Goal: Task Accomplishment & Management: Manage account settings

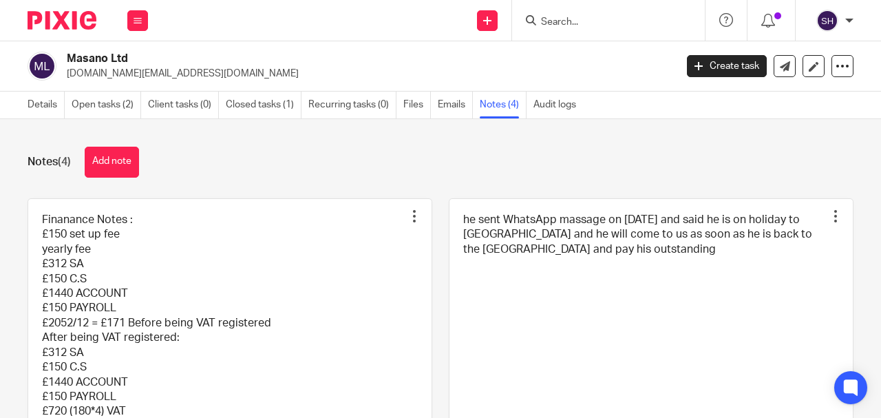
click at [609, 24] on input "Search" at bounding box center [602, 23] width 124 height 12
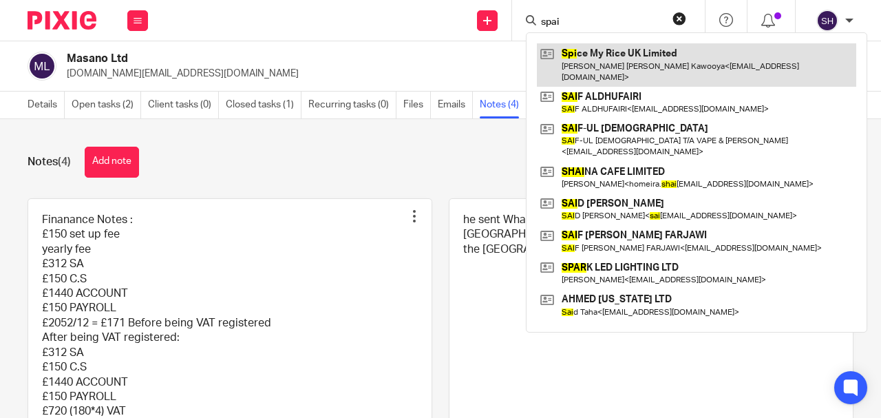
type input "spai"
click at [566, 56] on link at bounding box center [697, 64] width 320 height 43
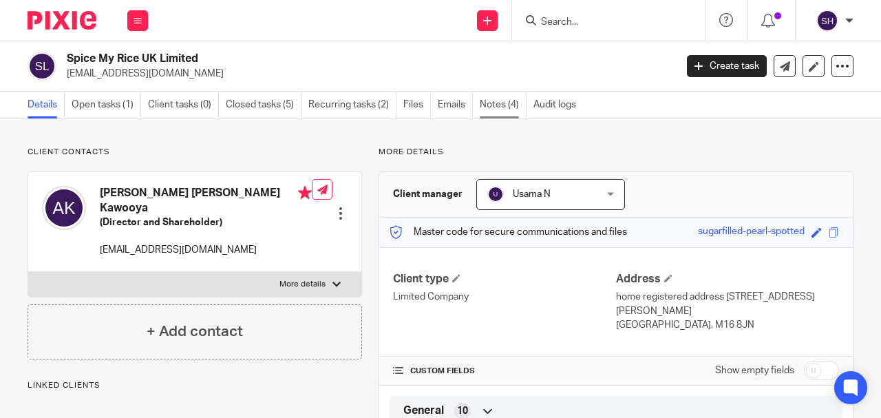
click at [503, 107] on link "Notes (4)" at bounding box center [503, 105] width 47 height 27
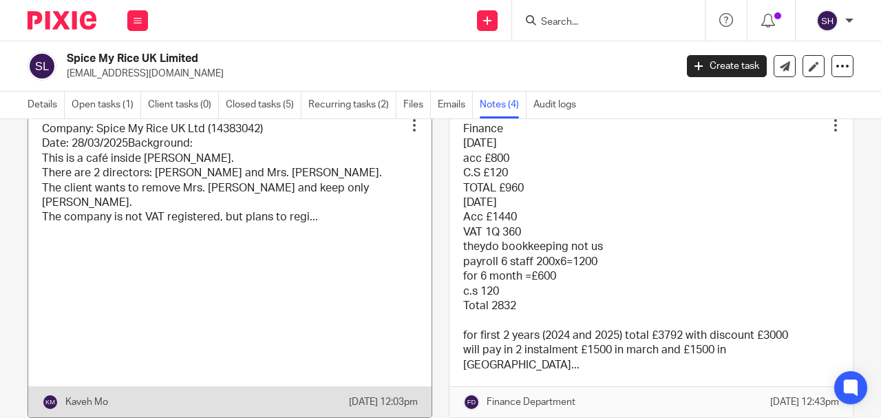
scroll to position [92, 0]
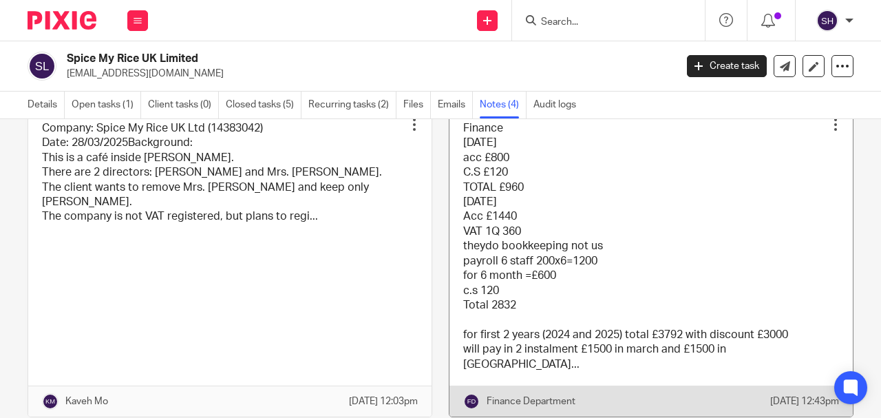
click at [516, 264] on link at bounding box center [652, 261] width 404 height 309
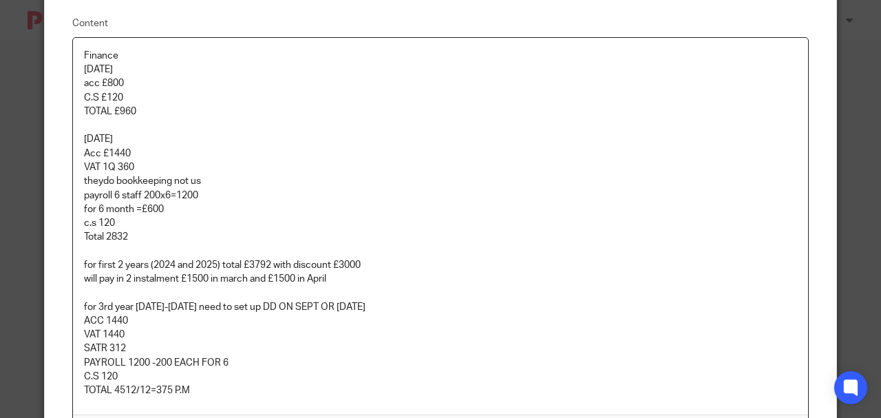
scroll to position [220, 0]
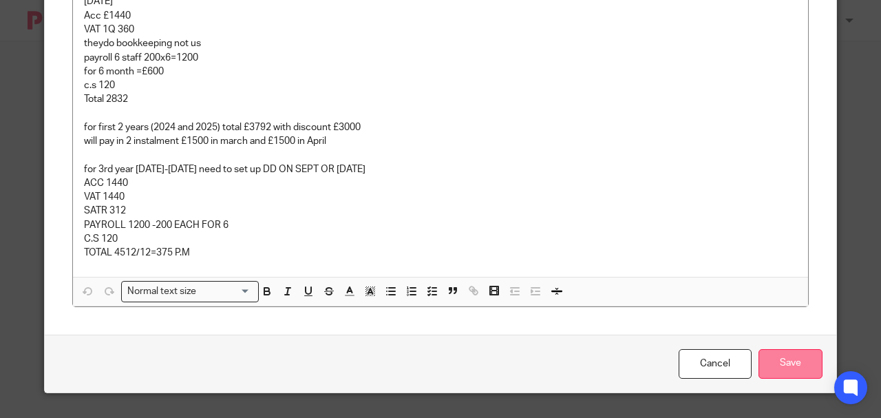
click at [797, 365] on input "Save" at bounding box center [791, 364] width 64 height 30
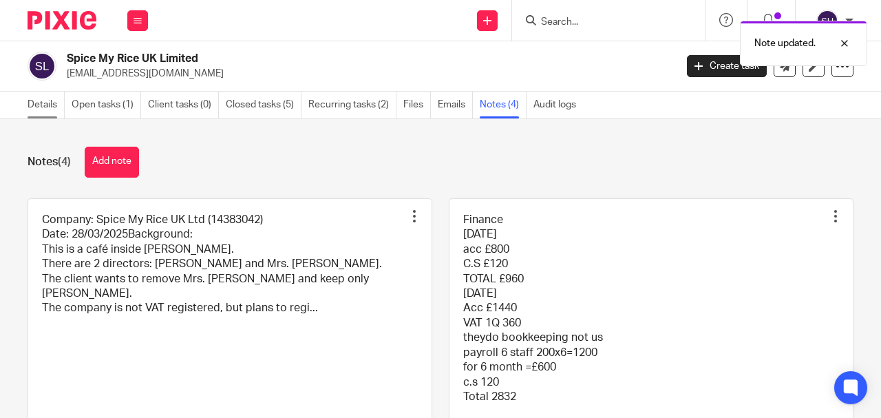
click at [30, 105] on link "Details" at bounding box center [46, 105] width 37 height 27
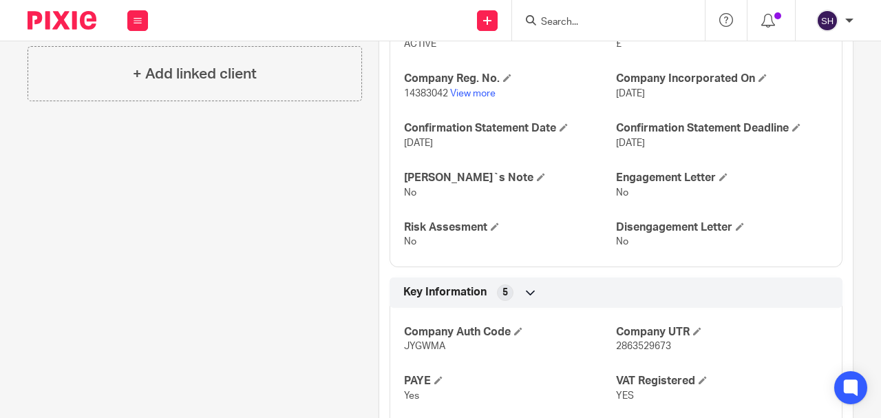
scroll to position [459, 0]
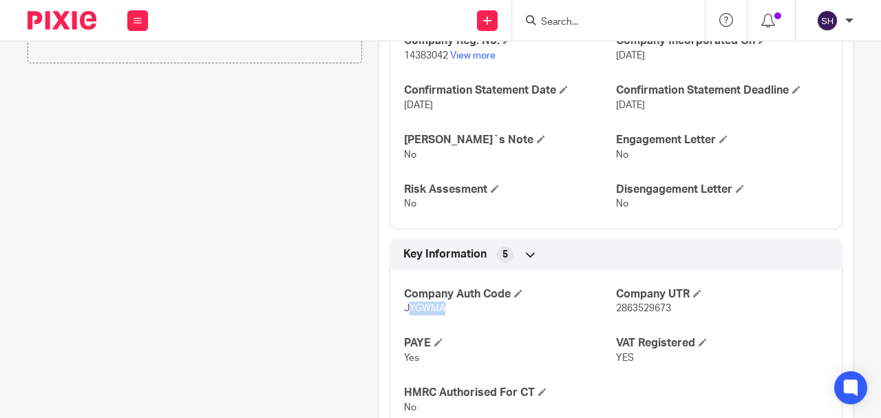
drag, startPoint x: 436, startPoint y: 291, endPoint x: 419, endPoint y: 291, distance: 17.2
click at [409, 302] on p "JYGWMA" at bounding box center [510, 309] width 212 height 14
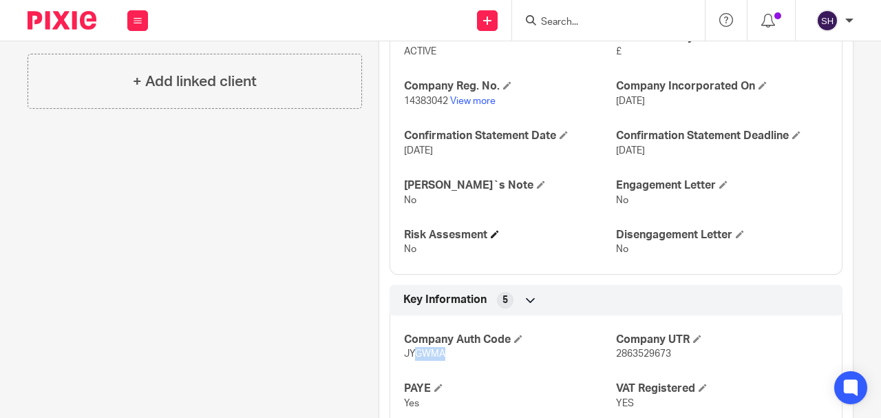
scroll to position [321, 0]
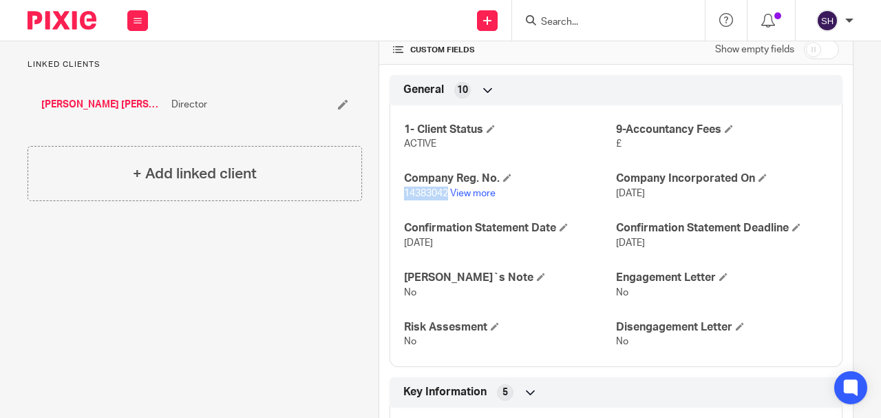
drag, startPoint x: 401, startPoint y: 176, endPoint x: 444, endPoint y: 175, distance: 43.4
click at [444, 175] on div "1- Client Status ACTIVE 9-Accountancy Fees £ Company Reg. No. 14383042 View mor…" at bounding box center [616, 231] width 453 height 272
copy span "14383042"
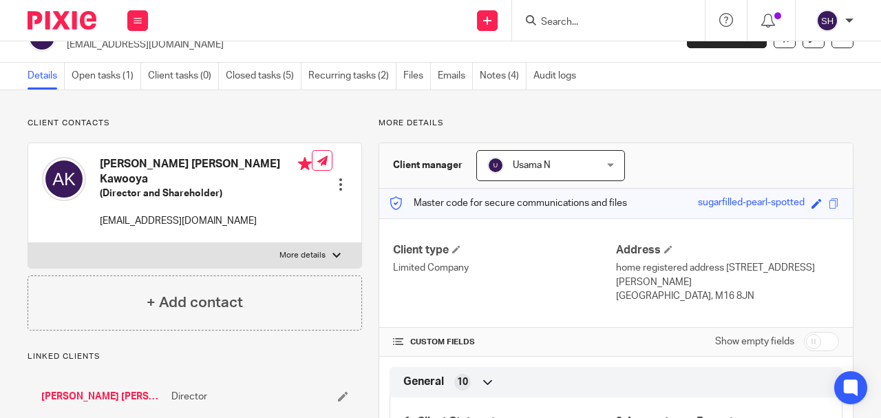
scroll to position [0, 0]
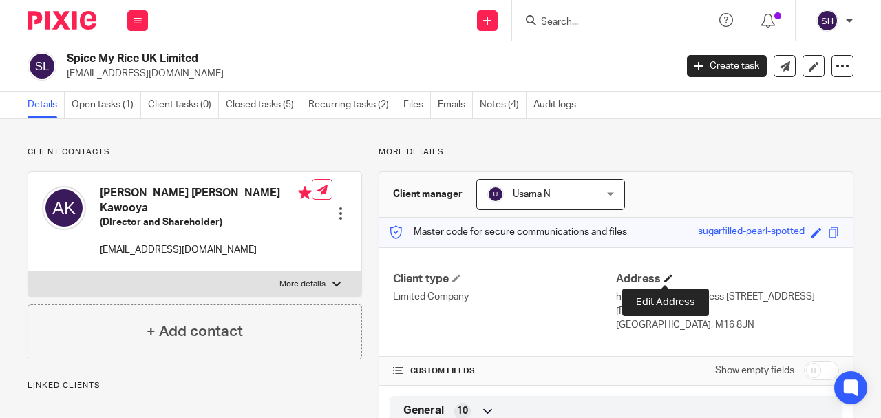
click at [668, 277] on span at bounding box center [668, 278] width 8 height 8
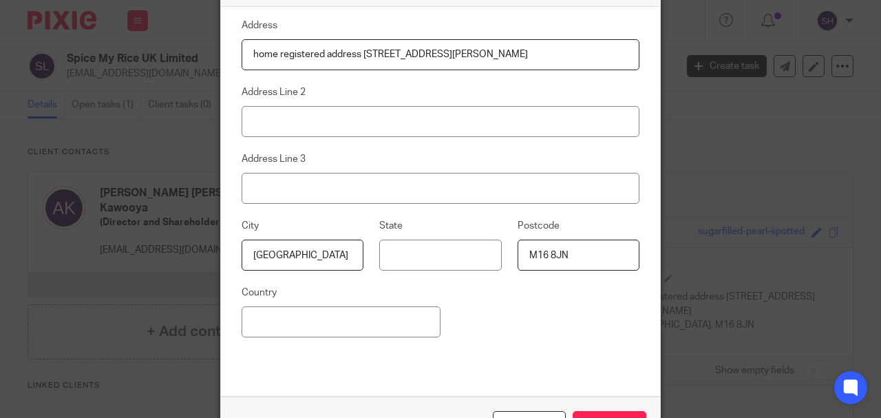
click at [99, 300] on div "Edit address Address home registered address [STREET_ADDRESS][PERSON_NAME] Addr…" at bounding box center [440, 209] width 881 height 418
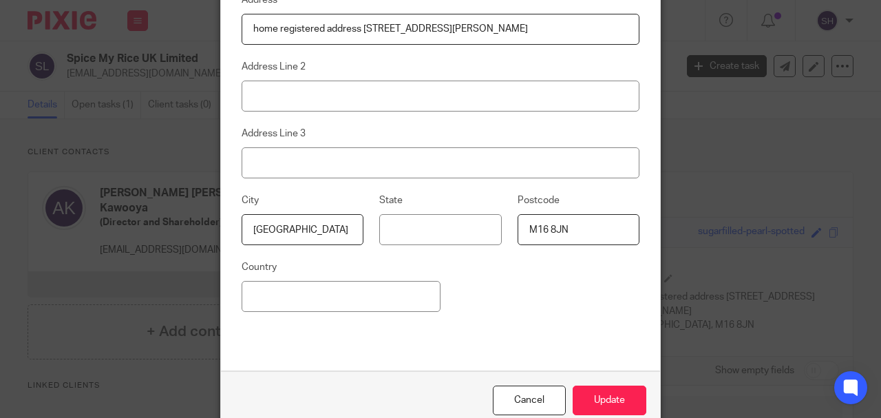
scroll to position [36, 0]
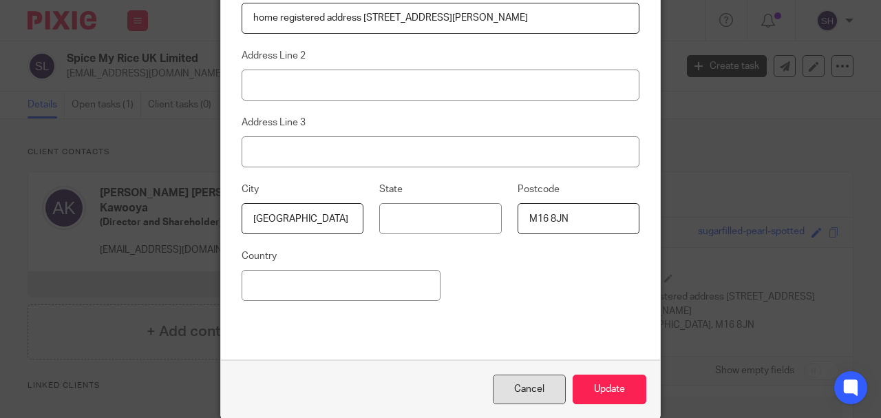
click at [541, 392] on div "Cancel" at bounding box center [529, 390] width 73 height 30
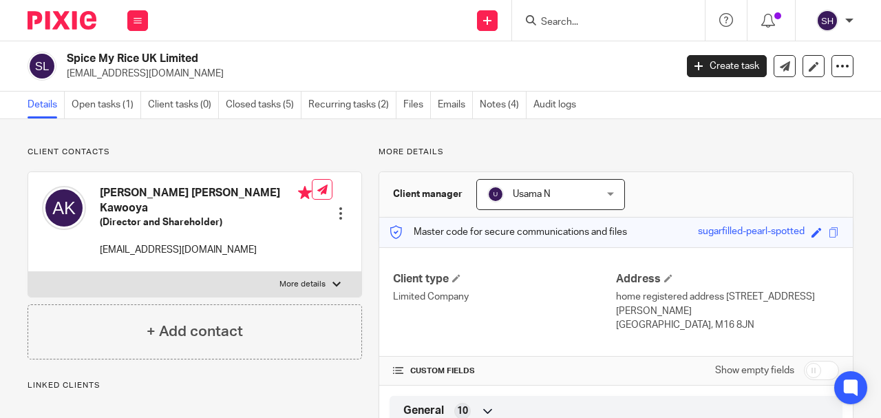
click at [376, 59] on h2 "Spice My Rice UK Limited" at bounding box center [307, 59] width 480 height 14
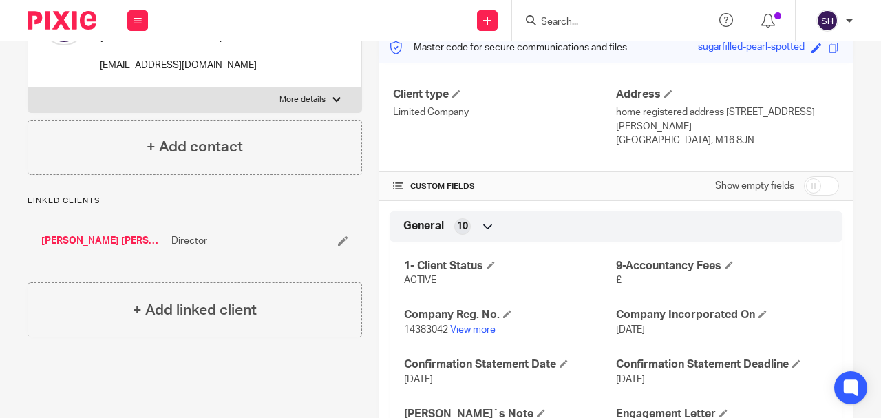
scroll to position [229, 0]
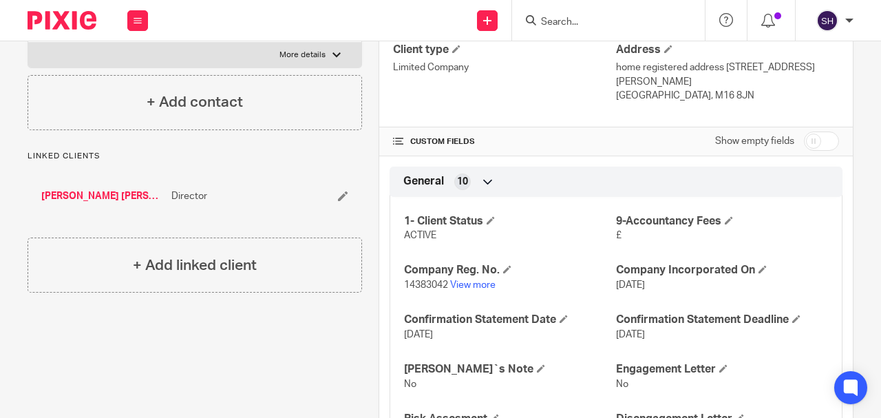
click at [132, 189] on link "[PERSON_NAME] [PERSON_NAME] Kawooya" at bounding box center [102, 196] width 123 height 14
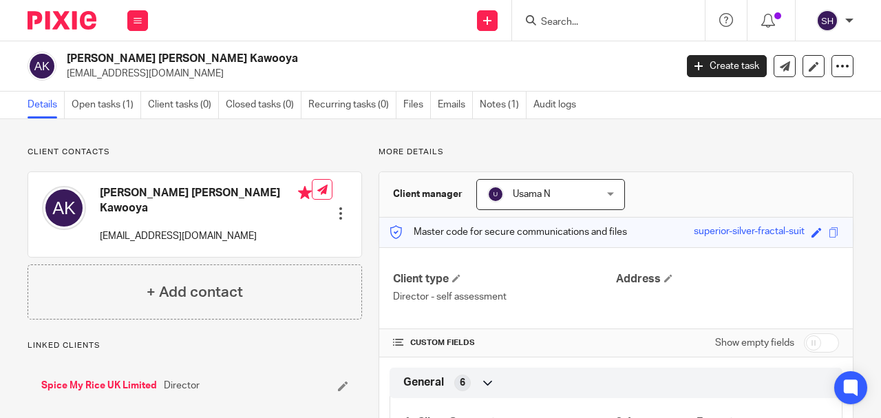
click at [38, 107] on link "Details" at bounding box center [46, 105] width 37 height 27
click at [496, 105] on link "Notes (1)" at bounding box center [503, 105] width 47 height 27
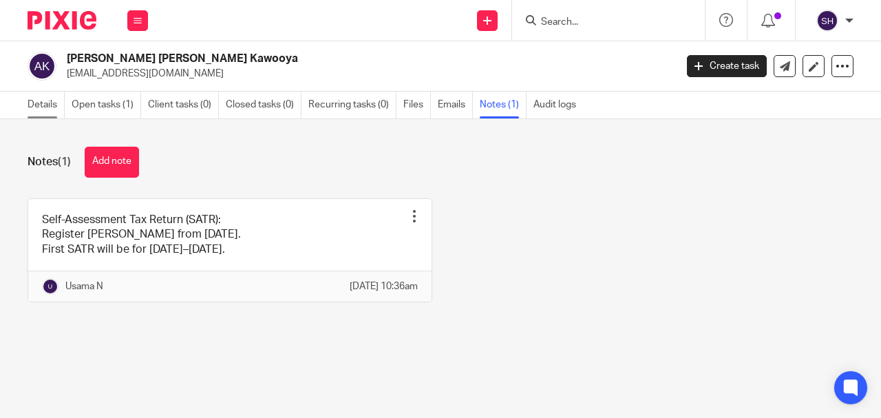
click at [37, 109] on link "Details" at bounding box center [46, 105] width 37 height 27
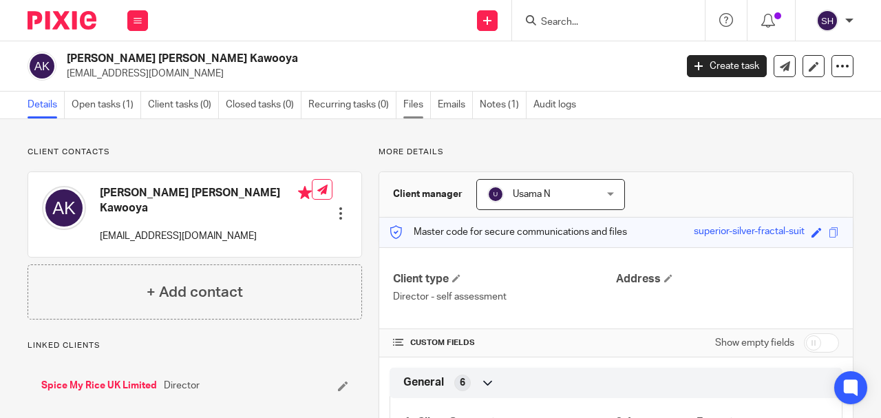
click at [416, 105] on link "Files" at bounding box center [418, 105] width 28 height 27
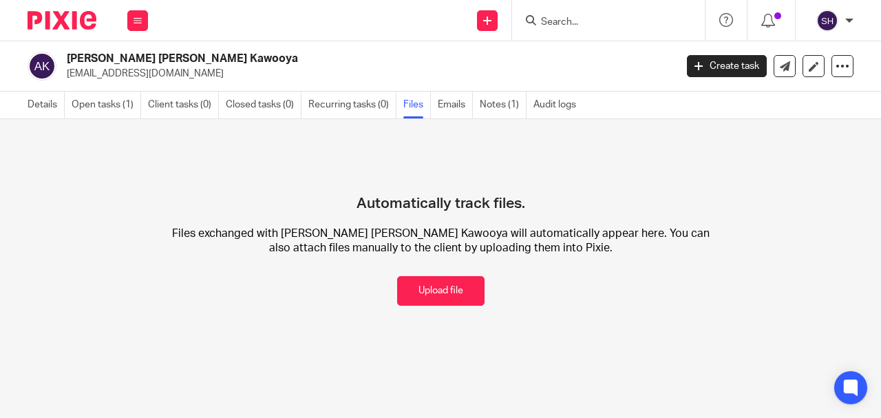
click at [102, 59] on h2 "[PERSON_NAME] [PERSON_NAME] Kawooya" at bounding box center [307, 59] width 480 height 14
click at [50, 108] on link "Details" at bounding box center [46, 105] width 37 height 27
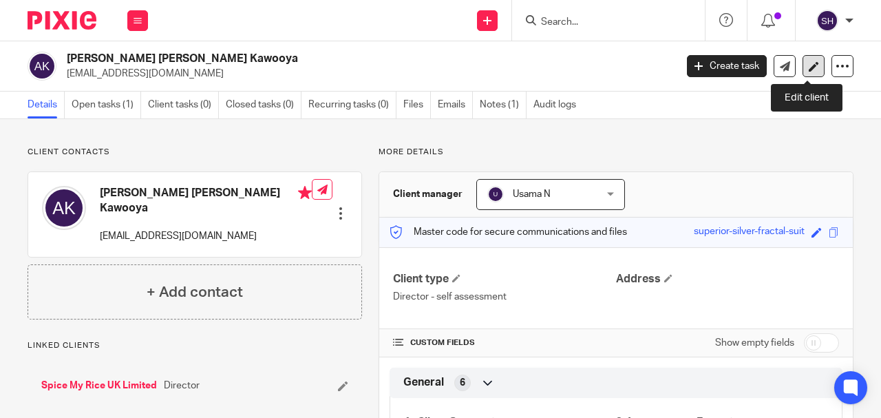
click at [809, 69] on icon at bounding box center [814, 66] width 10 height 10
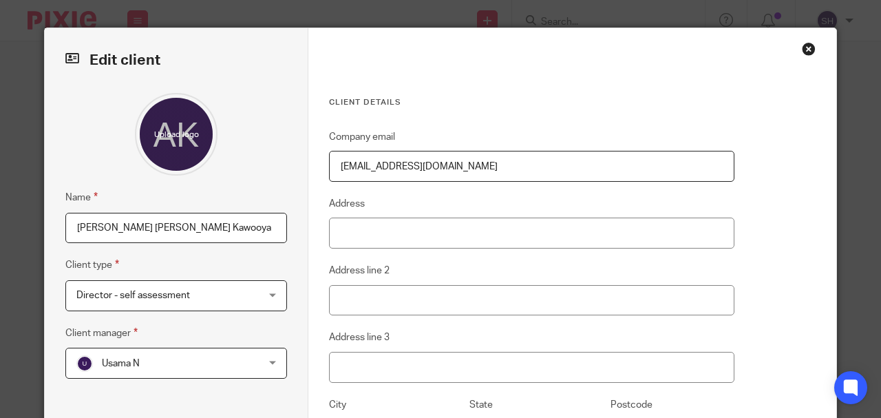
click at [102, 227] on input "[PERSON_NAME] [PERSON_NAME] Kawooya" at bounding box center [176, 228] width 222 height 31
click at [106, 226] on input "[PERSON_NAME] [PERSON_NAME]" at bounding box center [176, 228] width 222 height 31
drag, startPoint x: 154, startPoint y: 224, endPoint x: 153, endPoint y: 255, distance: 31.0
click at [154, 225] on input "Abdulkadir Abdul Rahim Kawooya" at bounding box center [176, 228] width 222 height 31
type input "[PERSON_NAME]"
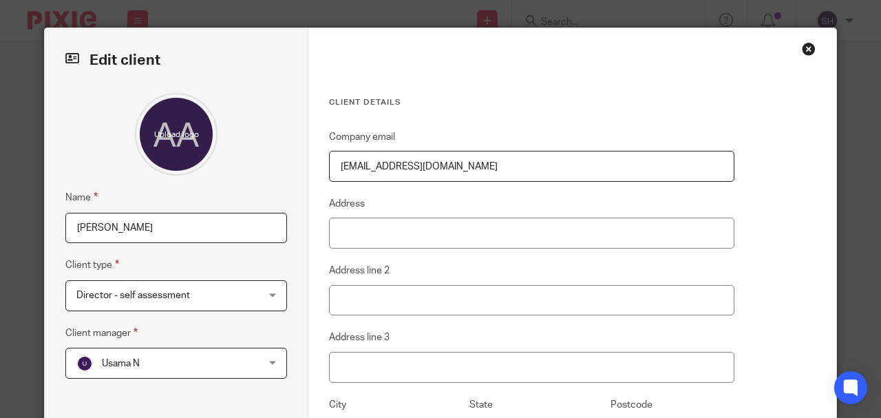
click at [278, 174] on div at bounding box center [176, 134] width 222 height 83
click at [352, 233] on input "Address" at bounding box center [532, 233] width 406 height 31
type input "3 Motcombe grove,"
type input "cheadle"
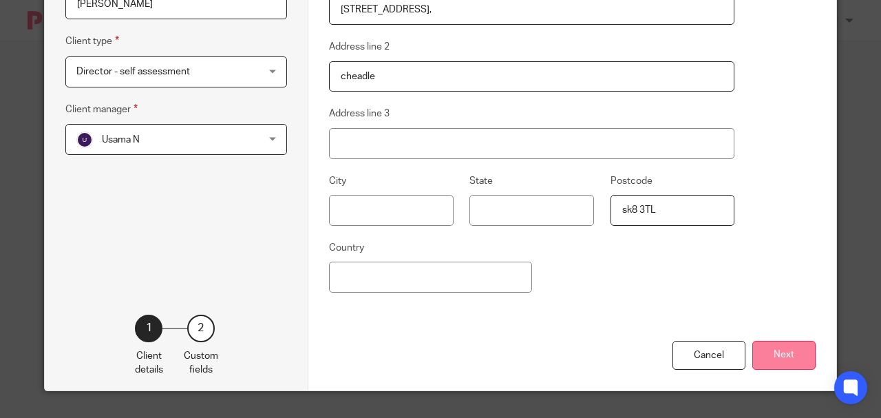
type input "sk8 3TL"
click at [779, 354] on button "Next" at bounding box center [784, 356] width 63 height 30
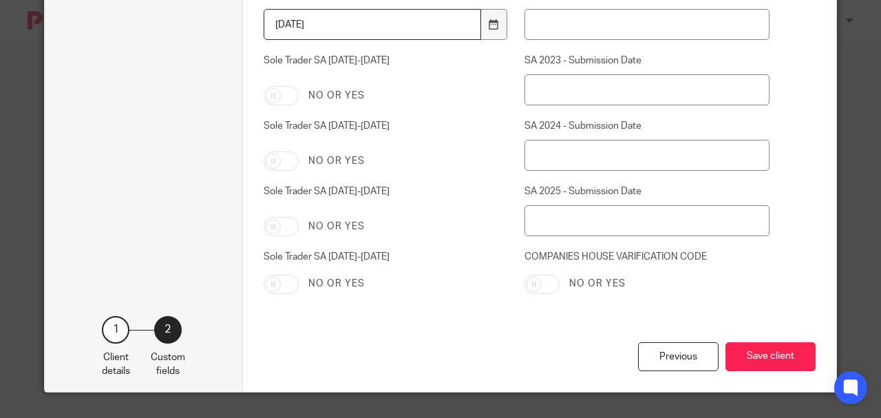
scroll to position [2617, 0]
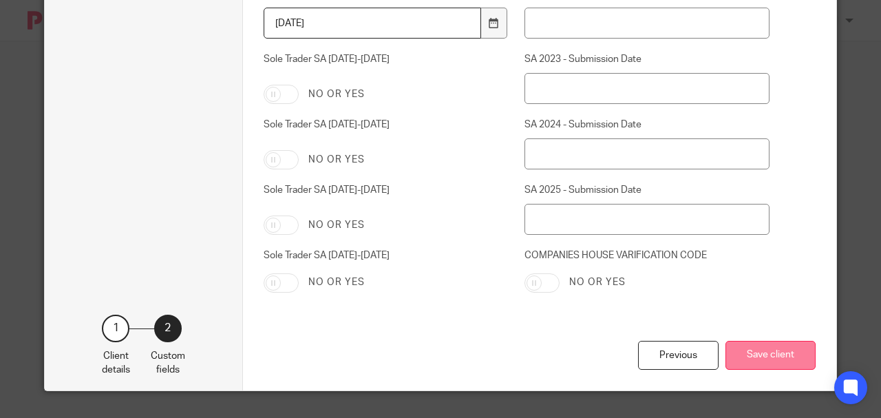
click at [781, 359] on button "Save client" at bounding box center [771, 356] width 90 height 30
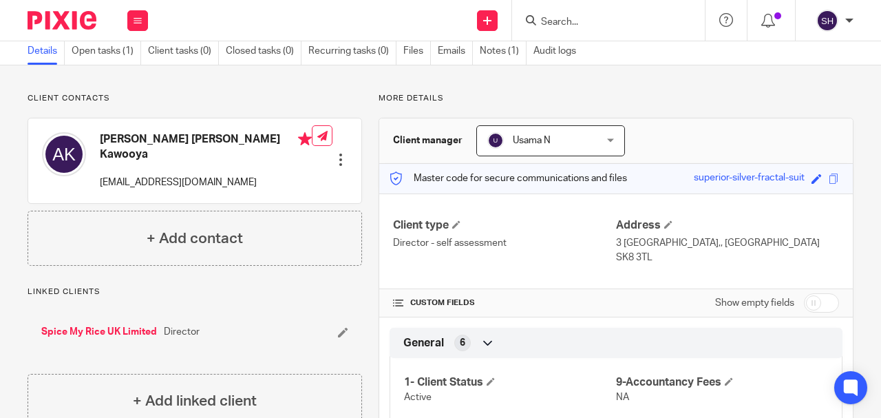
scroll to position [45, 0]
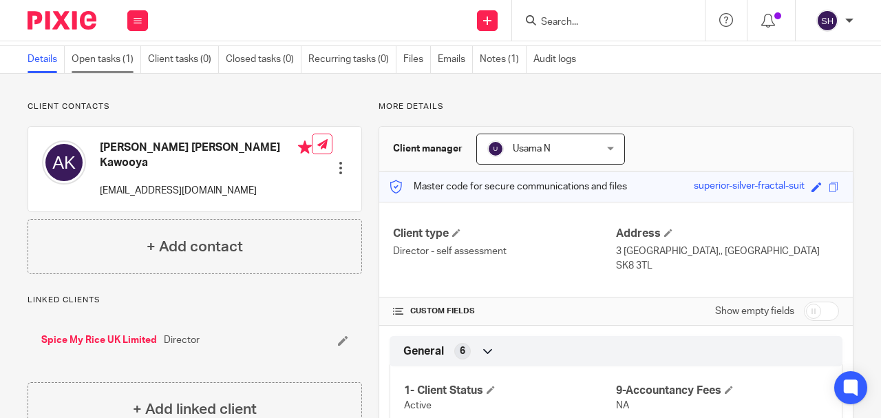
click at [107, 62] on link "Open tasks (1)" at bounding box center [107, 59] width 70 height 27
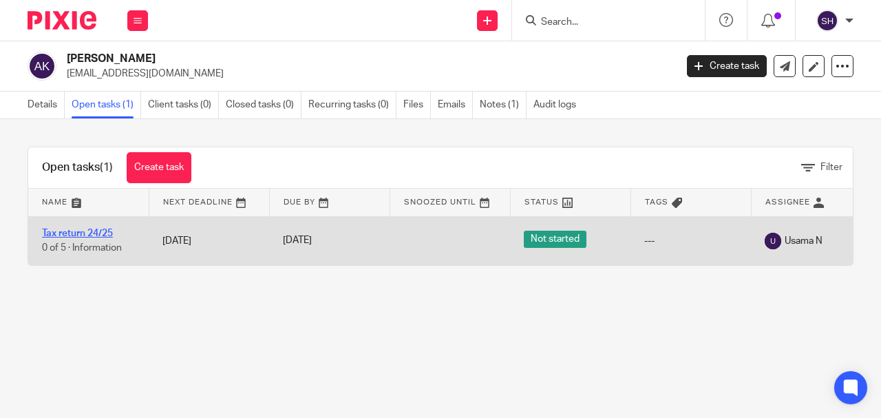
click at [83, 237] on link "Tax return 24/25" at bounding box center [77, 234] width 71 height 10
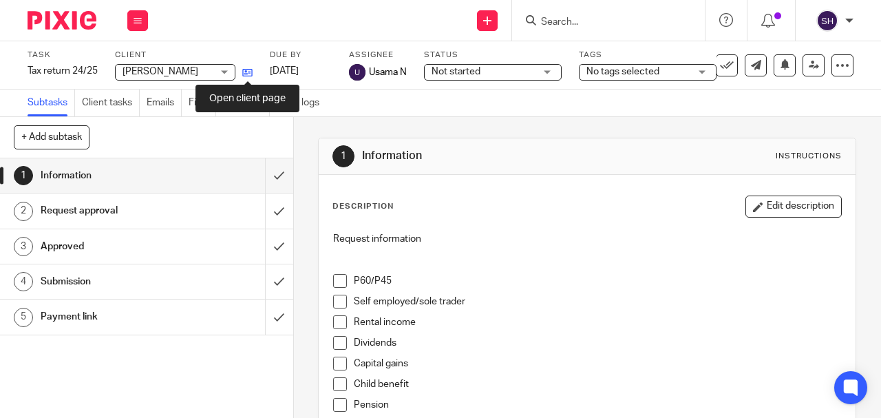
click at [245, 73] on icon at bounding box center [247, 72] width 10 height 10
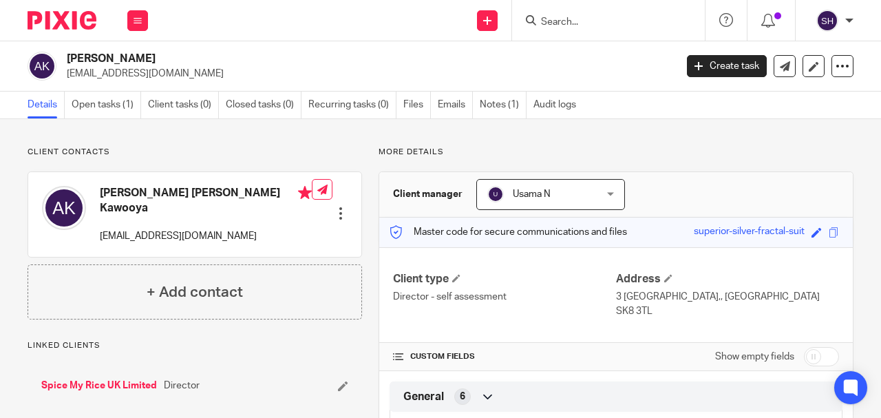
click at [259, 229] on p "[EMAIL_ADDRESS][DOMAIN_NAME]" at bounding box center [206, 236] width 212 height 14
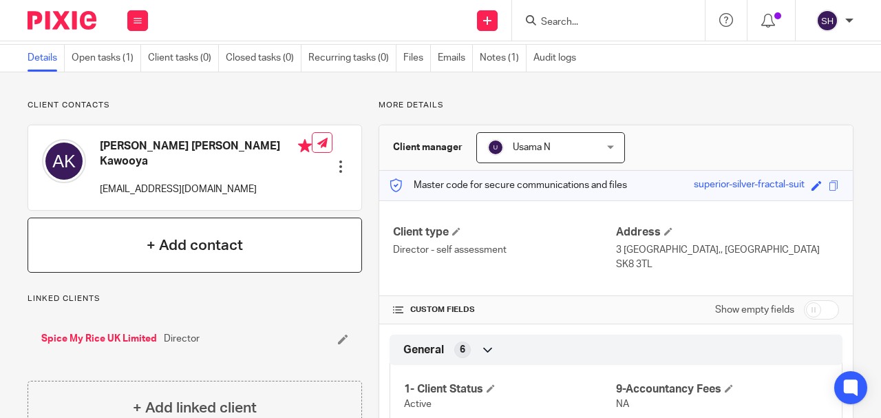
scroll to position [45, 0]
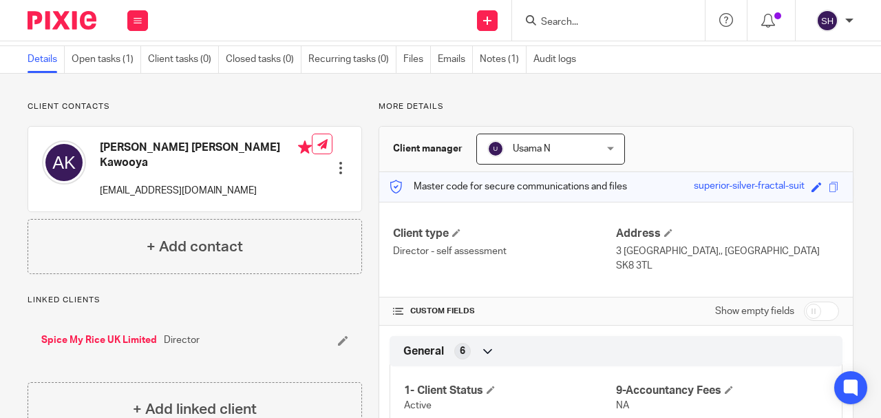
click at [339, 161] on div at bounding box center [341, 168] width 14 height 14
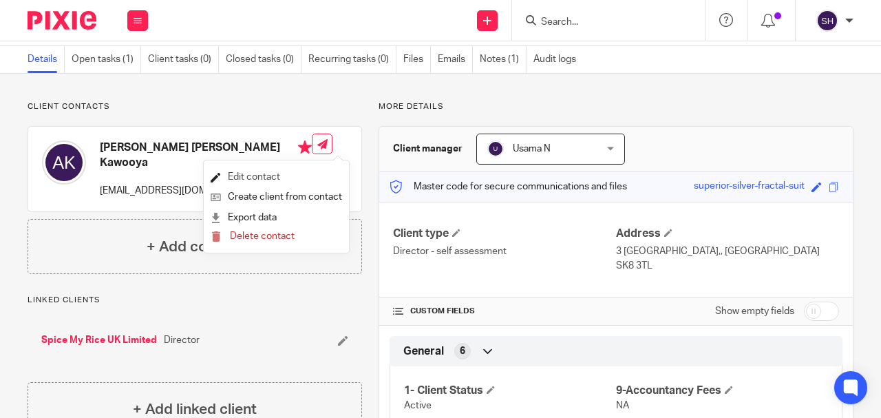
click at [262, 180] on link "Edit contact" at bounding box center [277, 177] width 132 height 20
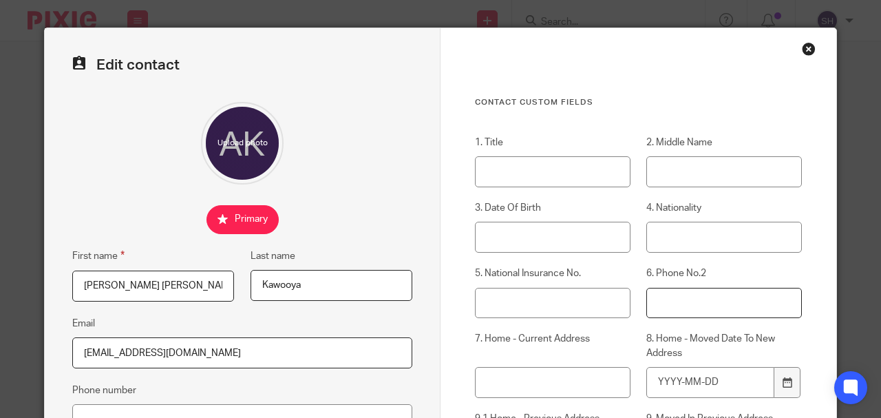
click at [668, 306] on input "6. Phone No.2" at bounding box center [725, 303] width 156 height 31
type input "07947884254"
click at [112, 286] on input "[PERSON_NAME] [PERSON_NAME]" at bounding box center [153, 286] width 162 height 31
click at [160, 284] on input "[PERSON_NAME]" at bounding box center [153, 286] width 162 height 31
type input "Abdulkadir Abdulrahim"
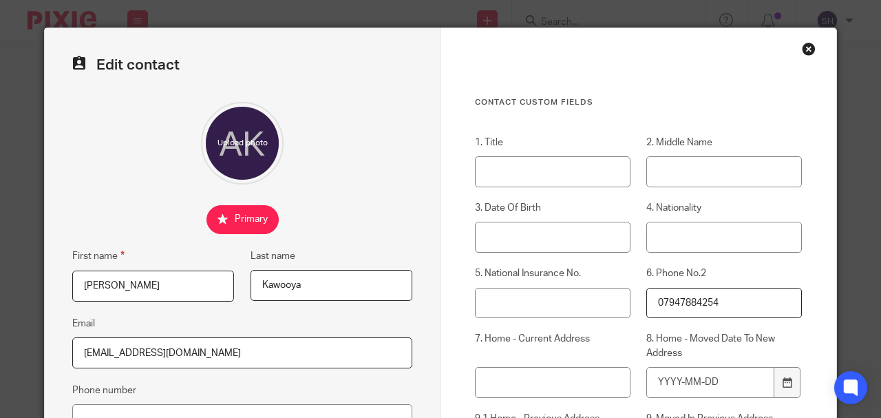
click at [324, 223] on fieldset at bounding box center [242, 219] width 340 height 29
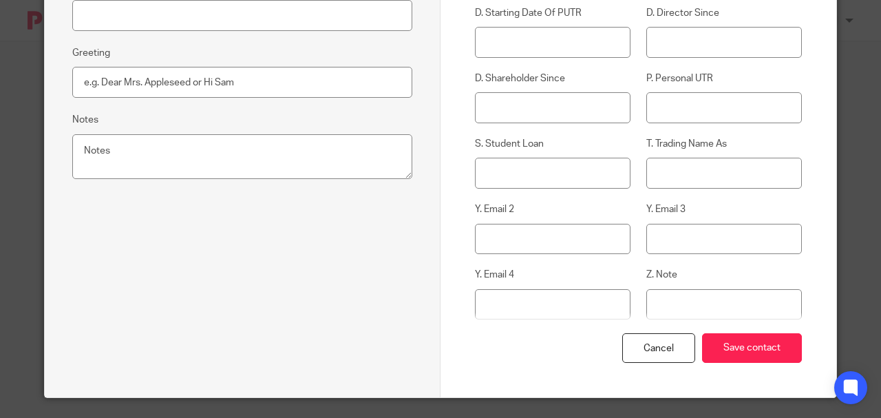
scroll to position [478, 0]
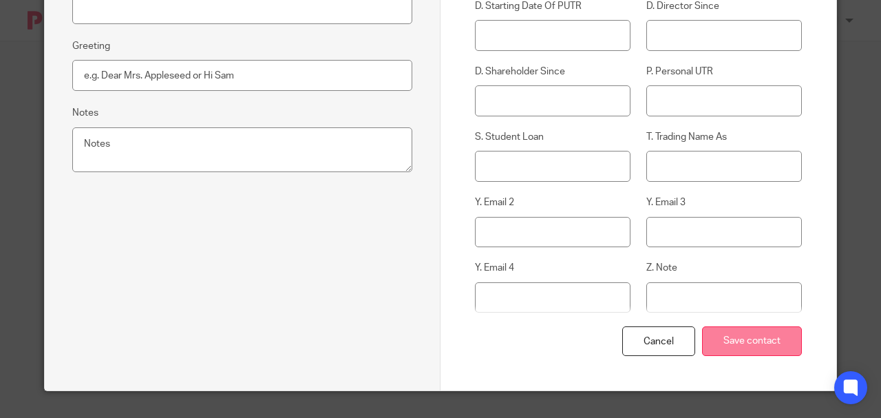
click at [738, 340] on input "Save contact" at bounding box center [752, 341] width 100 height 30
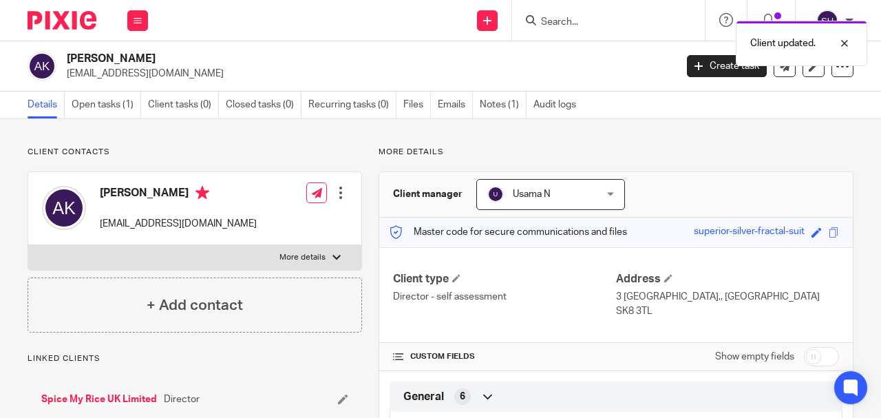
click at [313, 255] on p "More details" at bounding box center [303, 257] width 46 height 11
click at [28, 245] on input "More details" at bounding box center [28, 244] width 1 height 1
checkbox input "true"
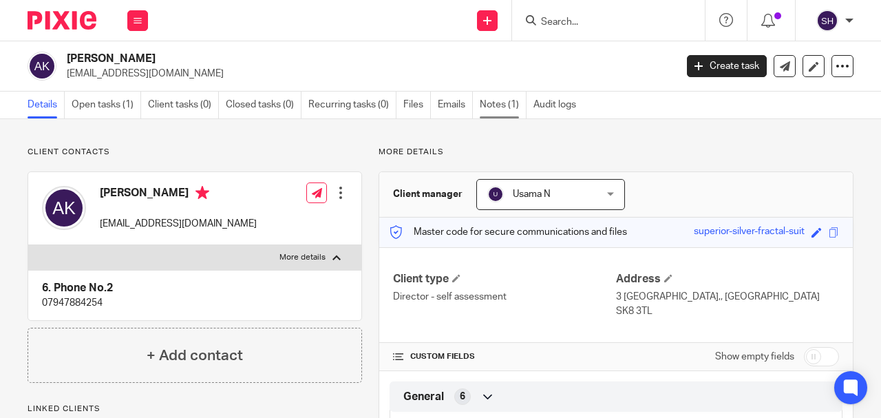
click at [498, 107] on link "Notes (1)" at bounding box center [503, 105] width 47 height 27
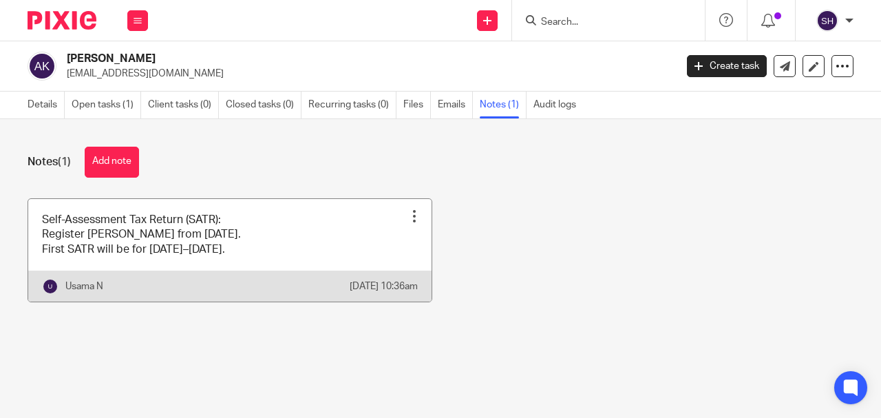
click at [200, 267] on link at bounding box center [230, 250] width 404 height 103
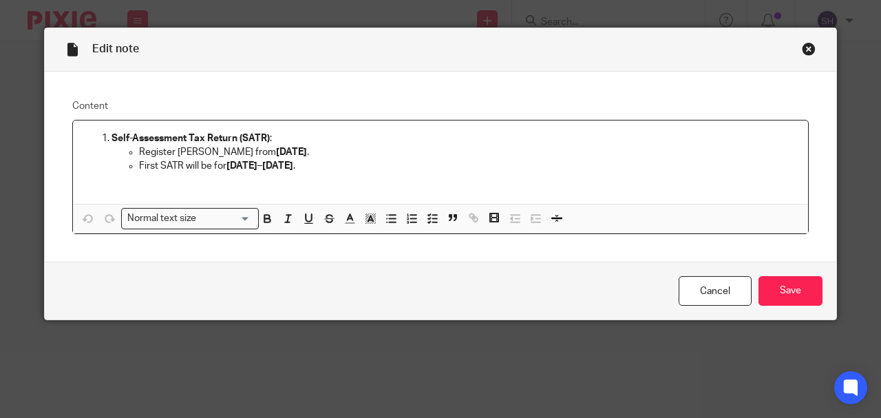
click at [247, 167] on strong "2024–2025" at bounding box center [260, 166] width 67 height 10
click at [792, 293] on input "Save" at bounding box center [791, 291] width 64 height 30
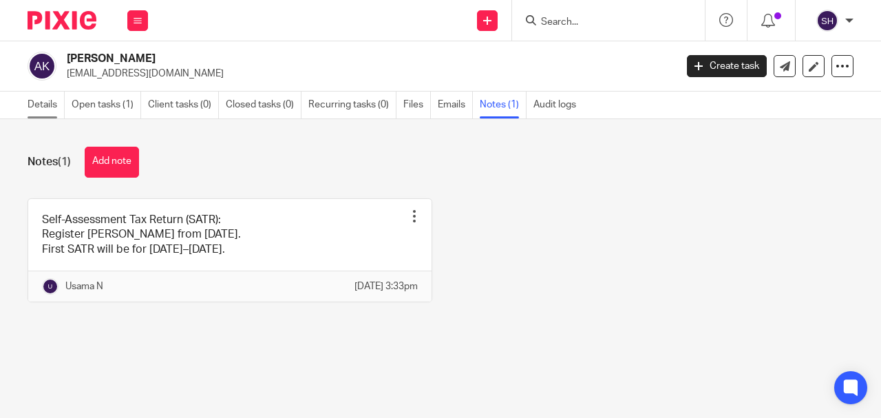
click at [43, 98] on link "Details" at bounding box center [46, 105] width 37 height 27
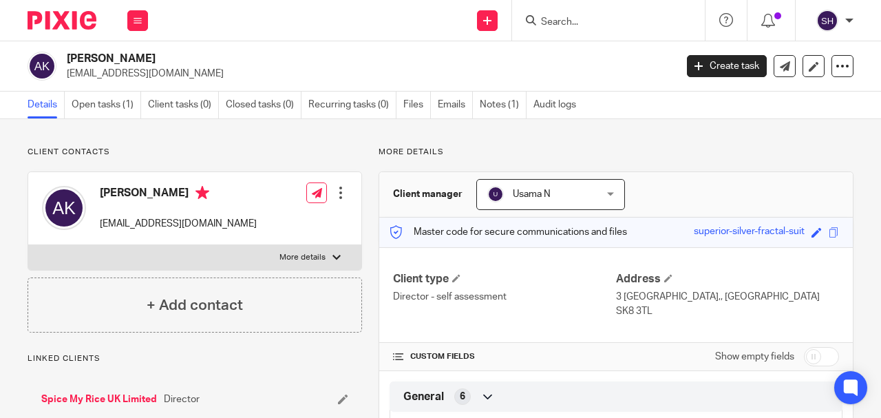
click at [127, 397] on link "Spice My Rice UK Limited" at bounding box center [99, 400] width 116 height 14
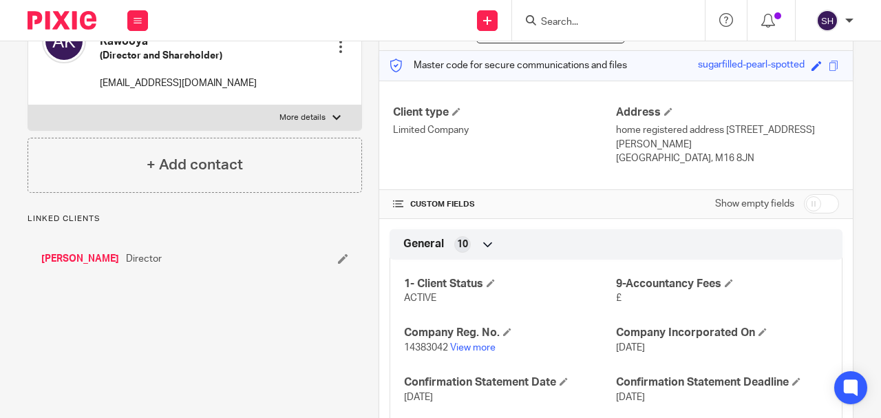
scroll to position [183, 0]
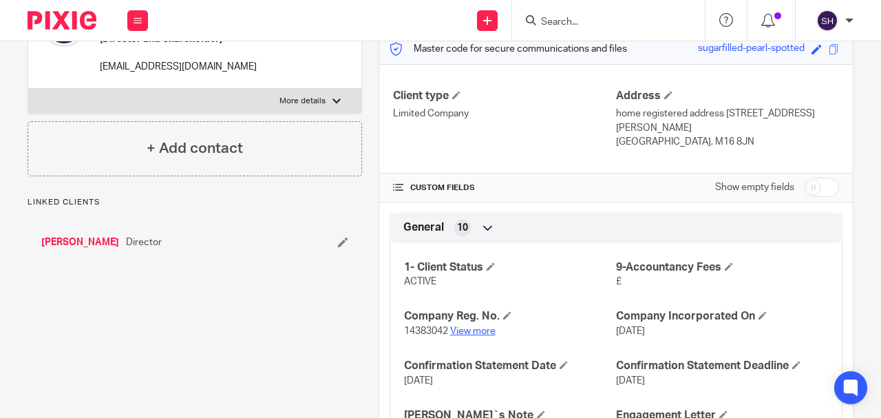
click at [482, 326] on link "View more" at bounding box center [472, 331] width 45 height 10
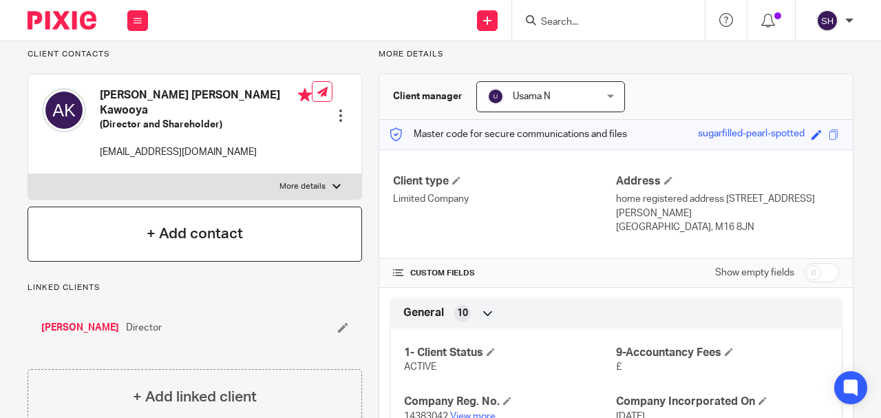
scroll to position [0, 0]
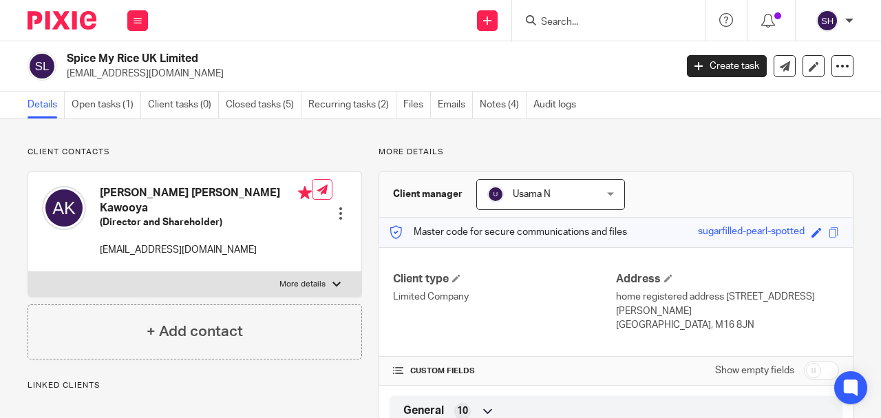
click at [339, 207] on div at bounding box center [341, 214] width 14 height 14
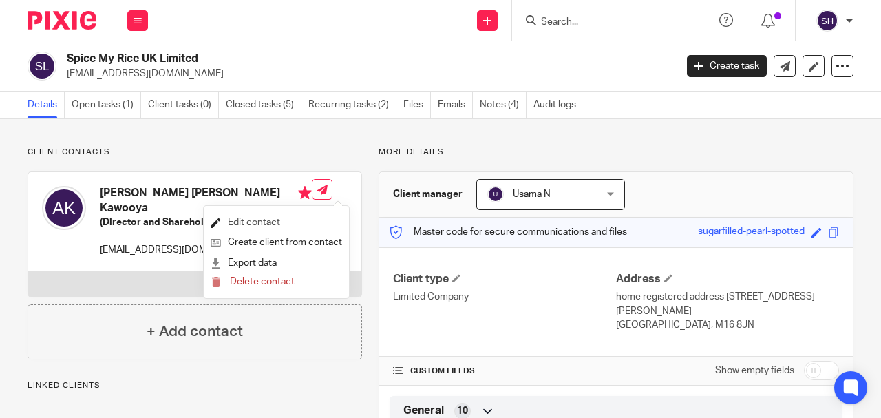
click at [272, 220] on link "Edit contact" at bounding box center [277, 223] width 132 height 20
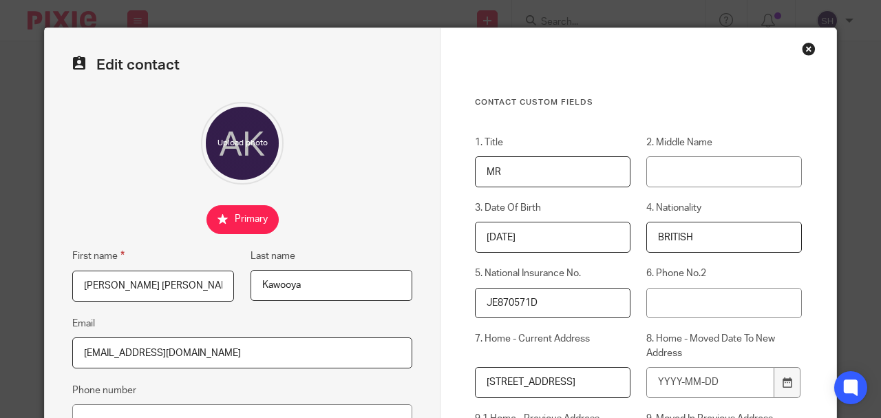
click at [112, 286] on input "Abdul Kadir Abdul Rahim" at bounding box center [153, 286] width 162 height 31
click at [161, 286] on input "Abdulkadir Abdul Rahim" at bounding box center [153, 286] width 162 height 31
drag, startPoint x: 184, startPoint y: 288, endPoint x: 109, endPoint y: 288, distance: 74.4
click at [36, 288] on div "Edit contact First name Abdulkadir Abdulrahim Last name Kawooya Email abdul@bem…" at bounding box center [440, 209] width 881 height 418
type input "Abdulkadir Abdulrahim"
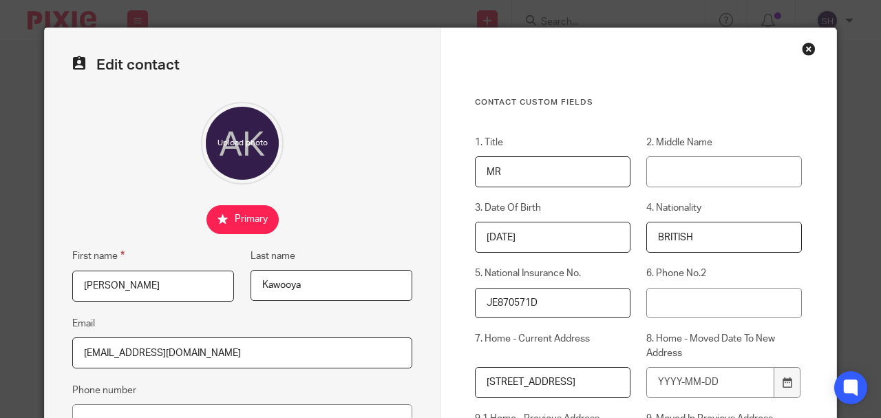
click at [72, 169] on div at bounding box center [242, 143] width 340 height 83
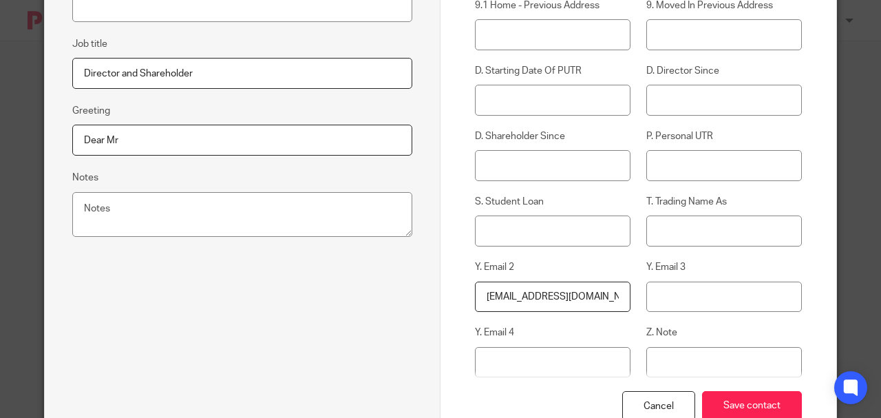
scroll to position [478, 0]
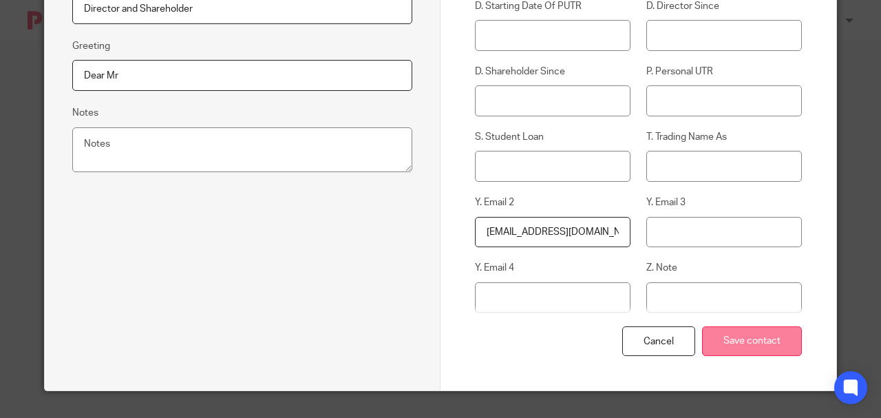
click at [767, 339] on input "Save contact" at bounding box center [752, 341] width 100 height 30
click at [755, 344] on input "Save contact" at bounding box center [752, 341] width 100 height 30
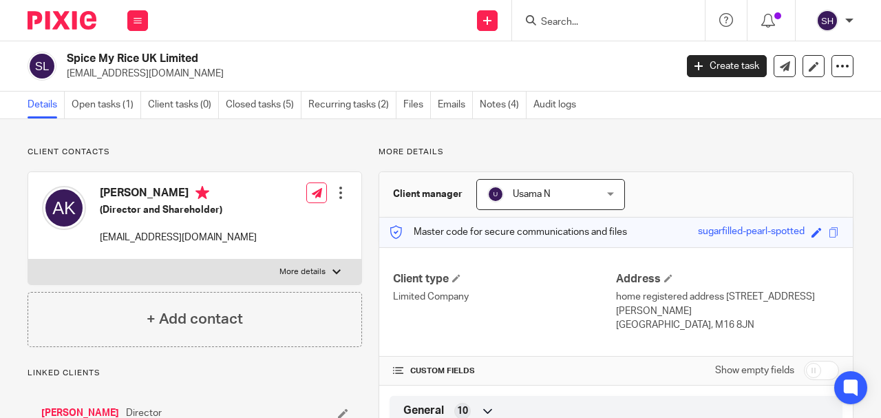
drag, startPoint x: 222, startPoint y: 190, endPoint x: 269, endPoint y: 189, distance: 46.1
click at [257, 189] on h4 "[PERSON_NAME]" at bounding box center [178, 194] width 157 height 17
copy h4 "Kawooya"
